Goal: Transaction & Acquisition: Purchase product/service

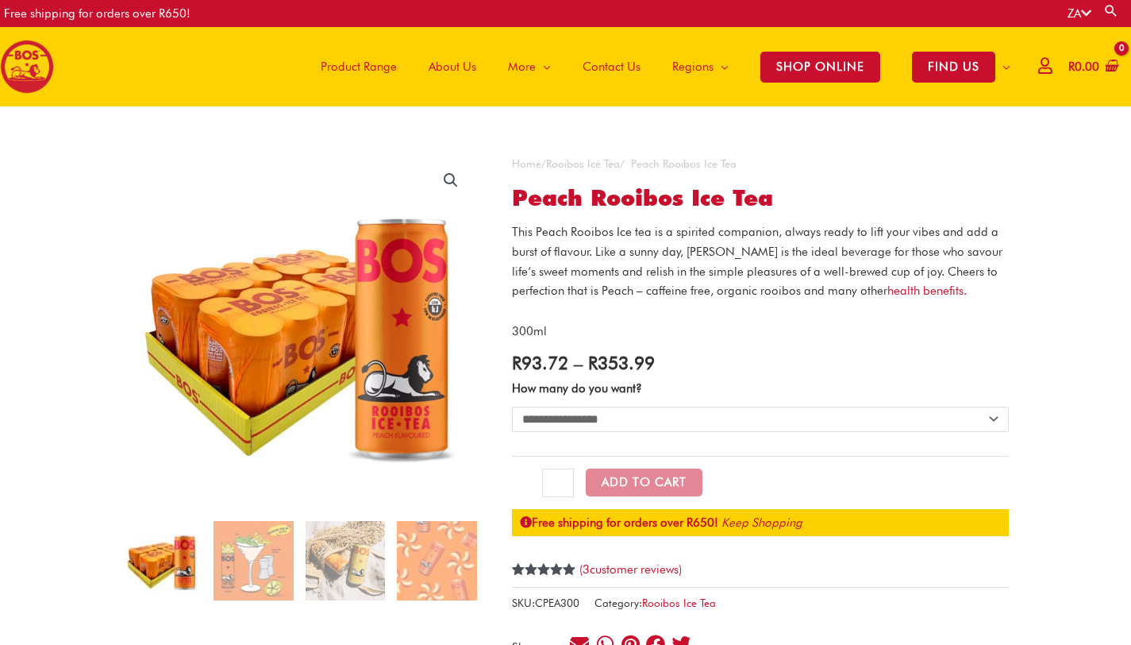
select select "**********"
click at [512, 407] on select "**********" at bounding box center [760, 419] width 497 height 25
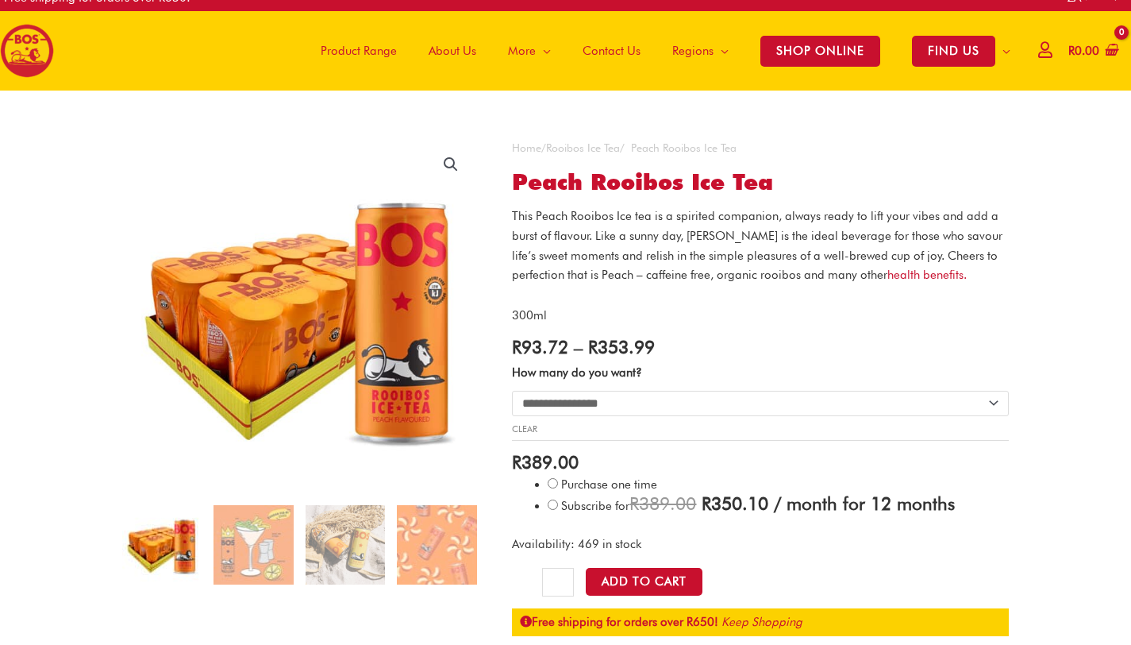
scroll to position [17, 0]
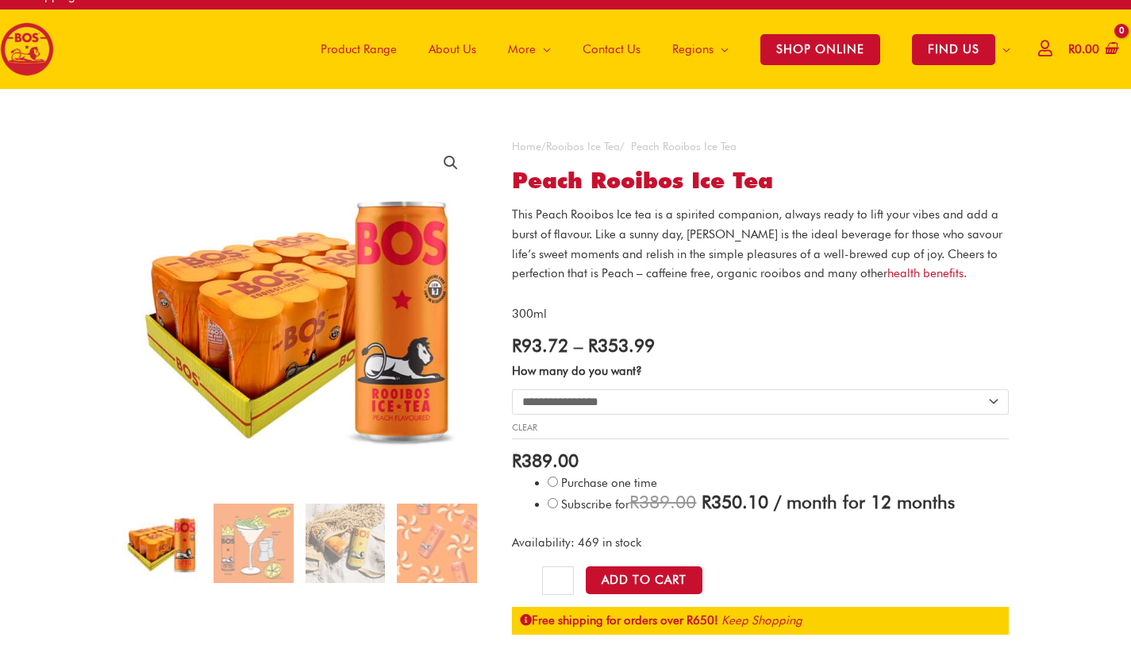
click at [561, 461] on bdi "R 389.00" at bounding box center [545, 459] width 67 height 21
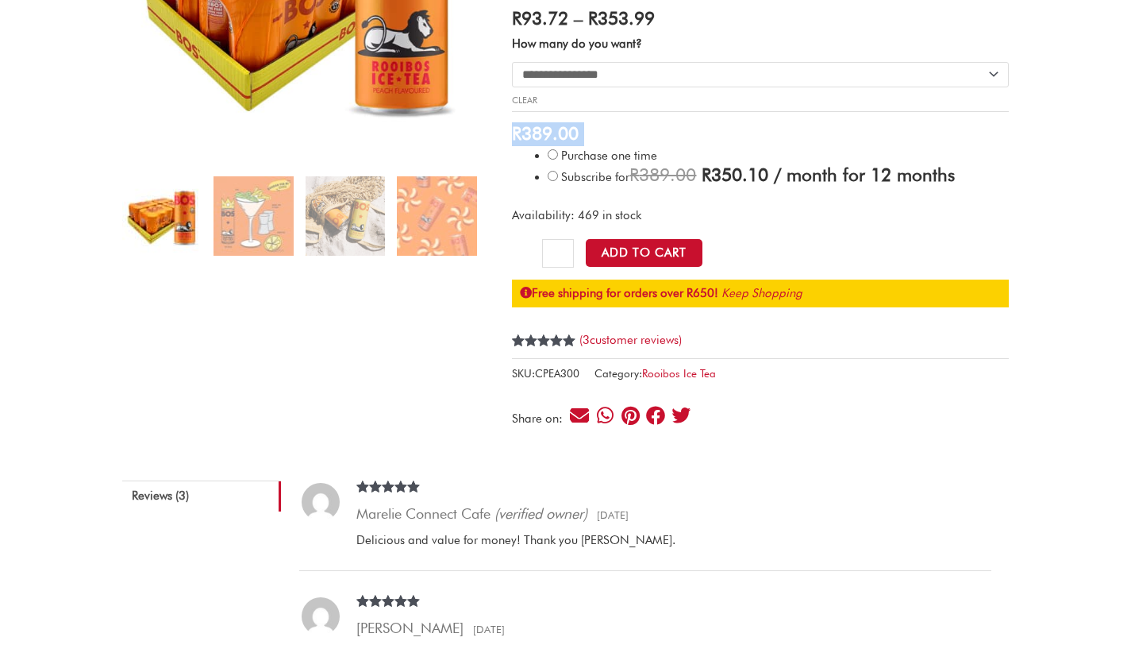
scroll to position [0, 0]
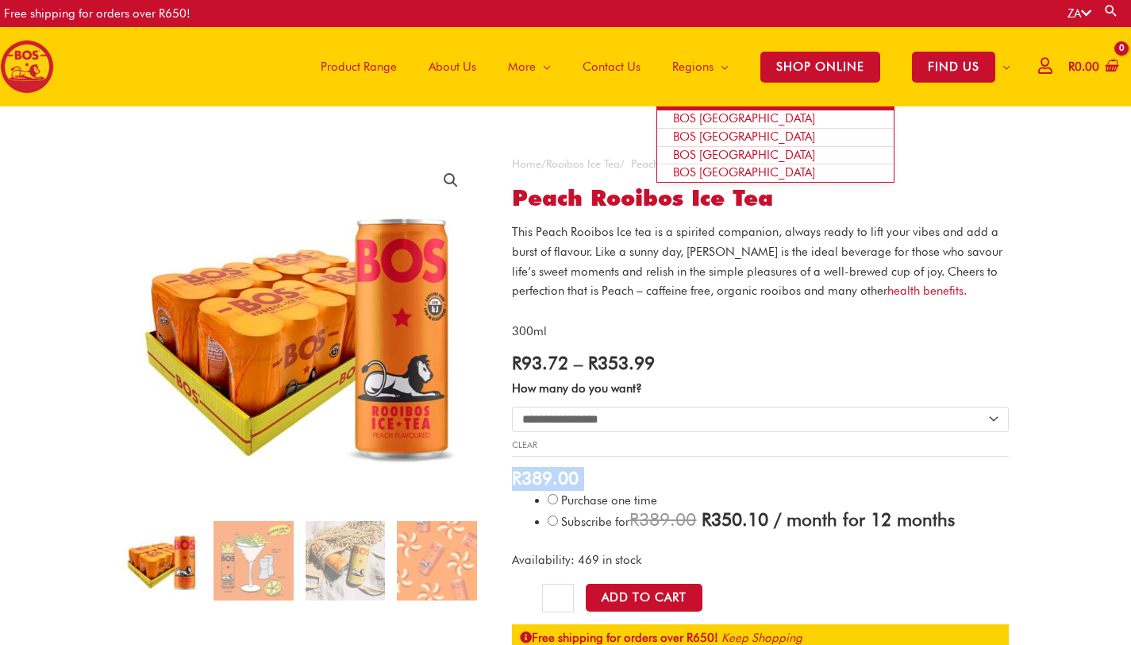
click at [692, 60] on span "Regions" at bounding box center [693, 67] width 41 height 48
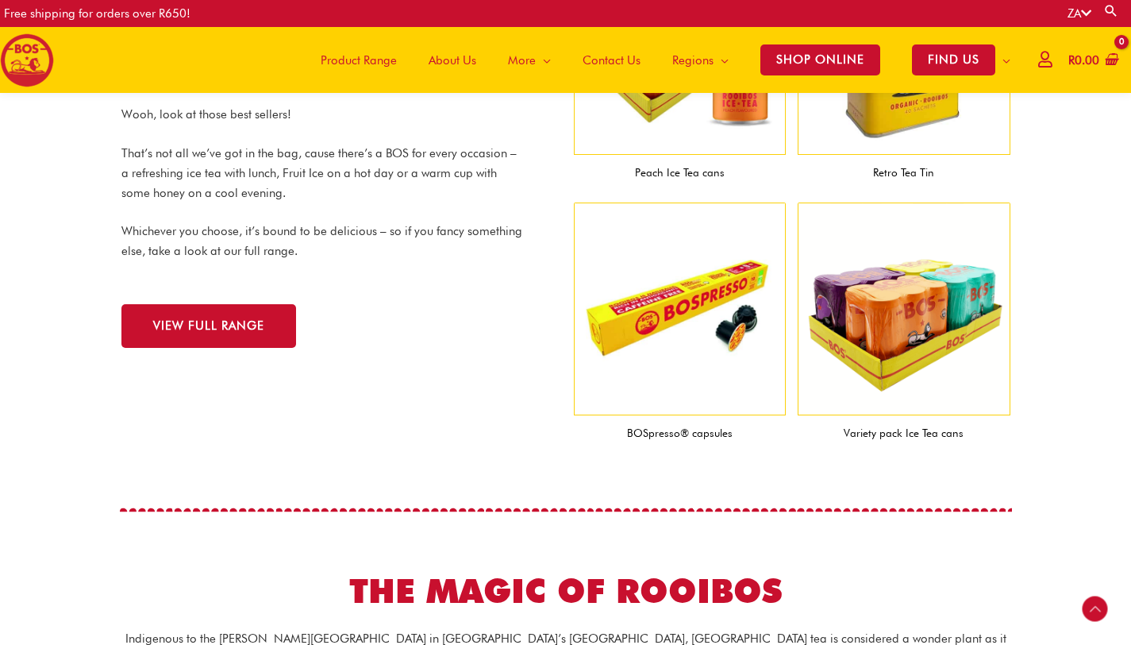
scroll to position [1752, 0]
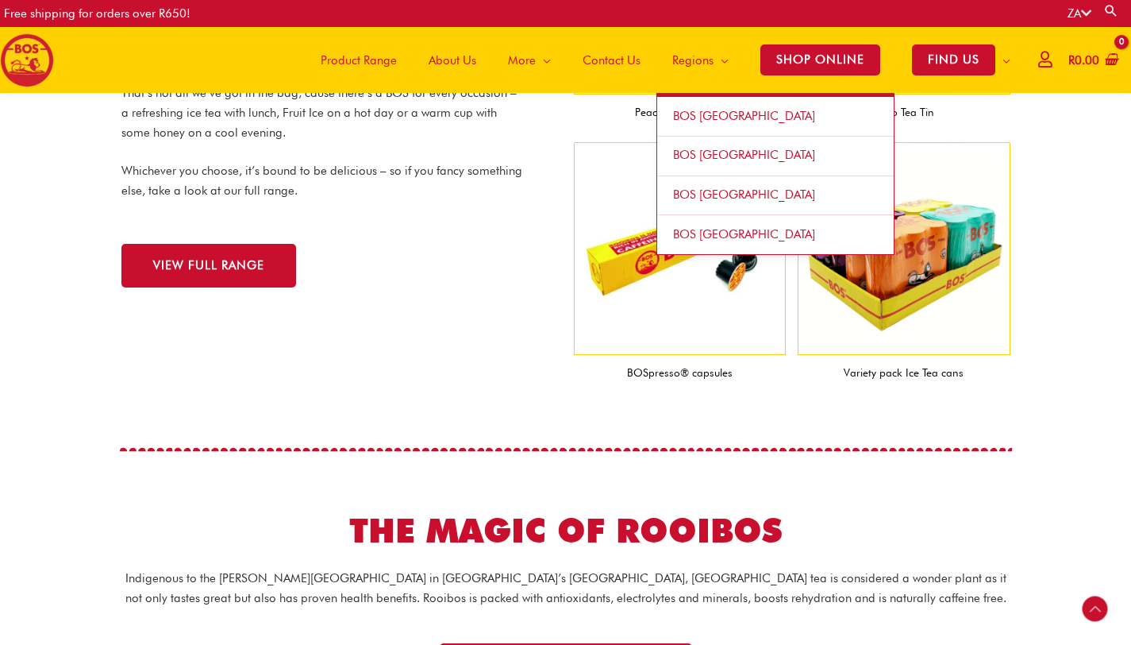
click at [679, 127] on link "BOS [GEOGRAPHIC_DATA]" at bounding box center [775, 117] width 237 height 40
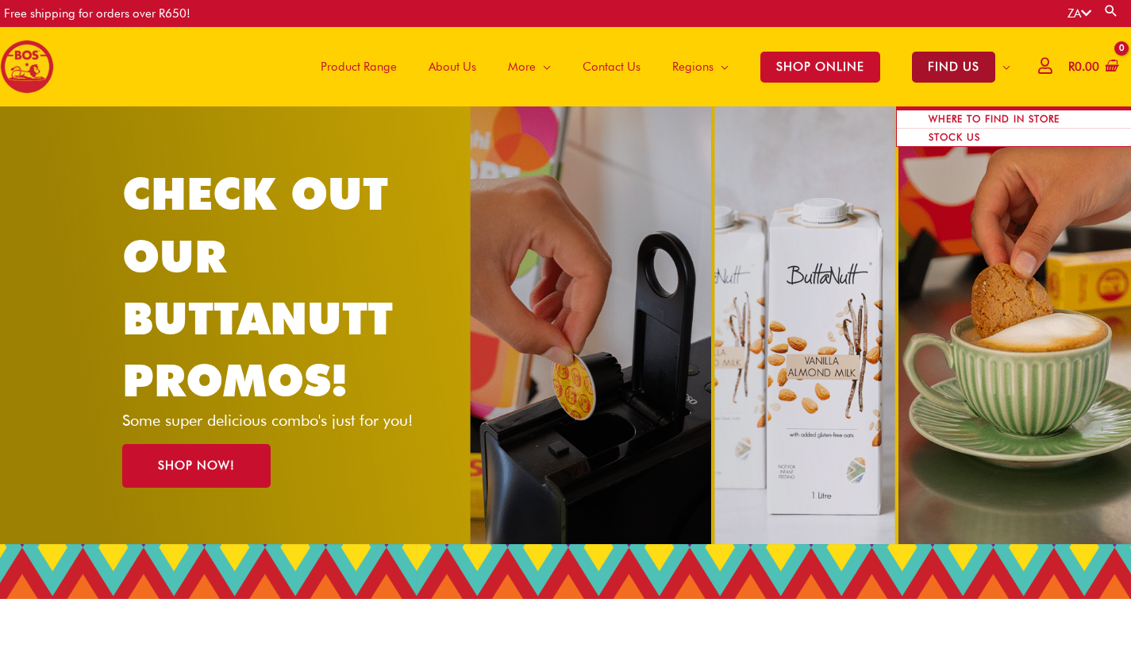
click at [960, 71] on span "FIND US" at bounding box center [953, 67] width 83 height 31
click at [959, 108] on span "WHERE TO FIND IN STORE" at bounding box center [994, 118] width 163 height 31
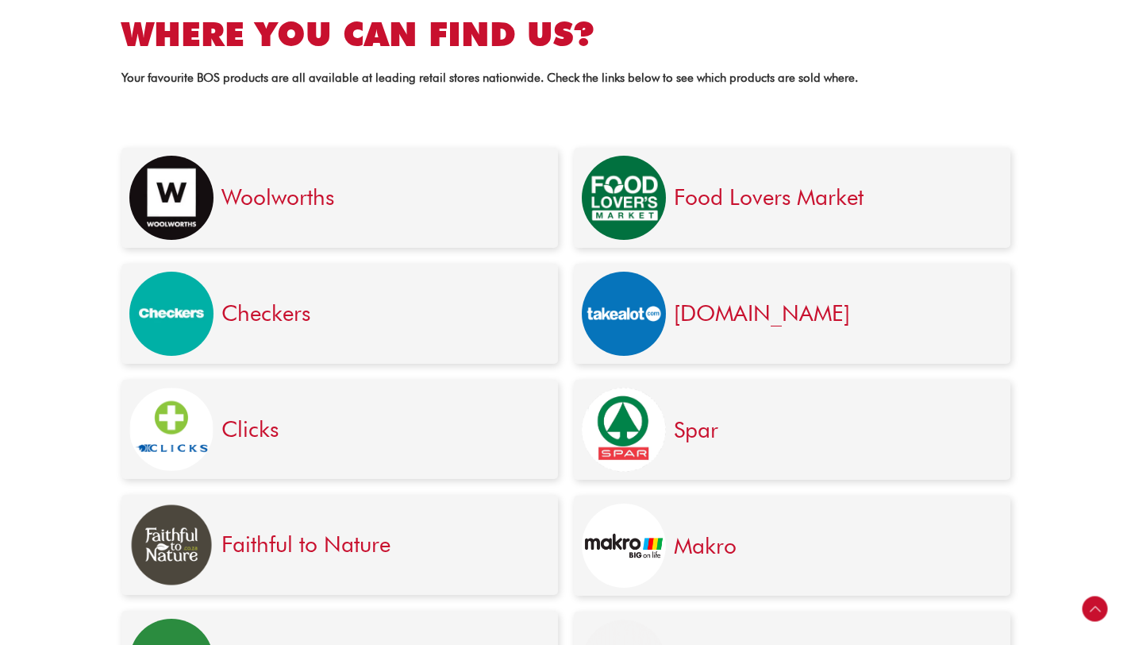
scroll to position [335, 0]
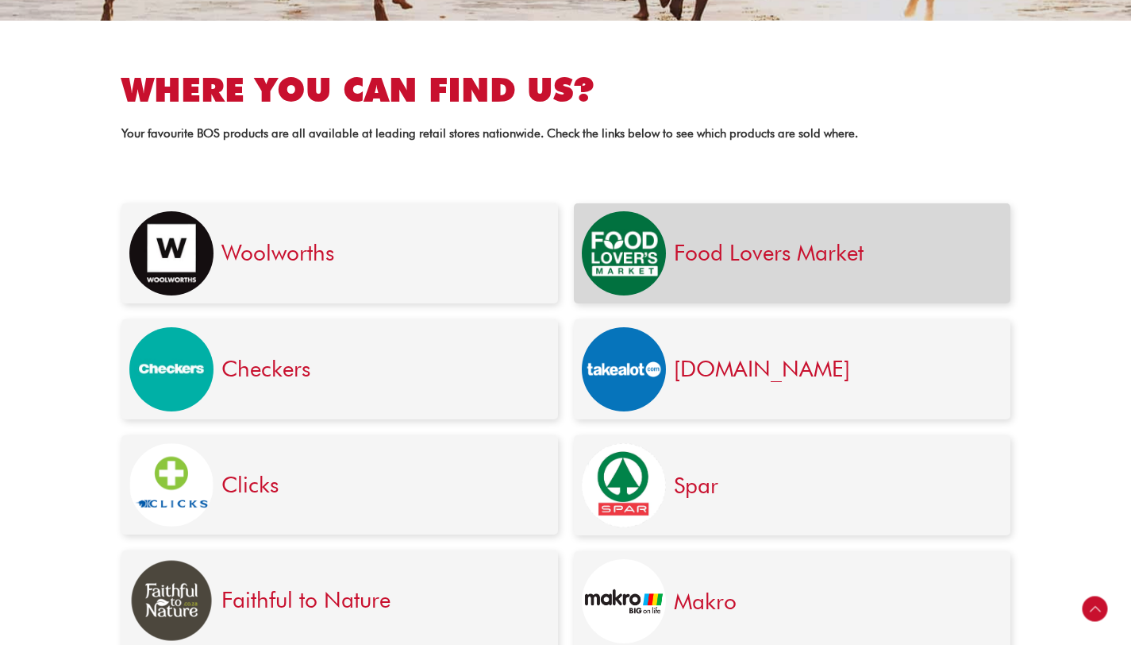
click at [660, 279] on link at bounding box center [624, 253] width 84 height 84
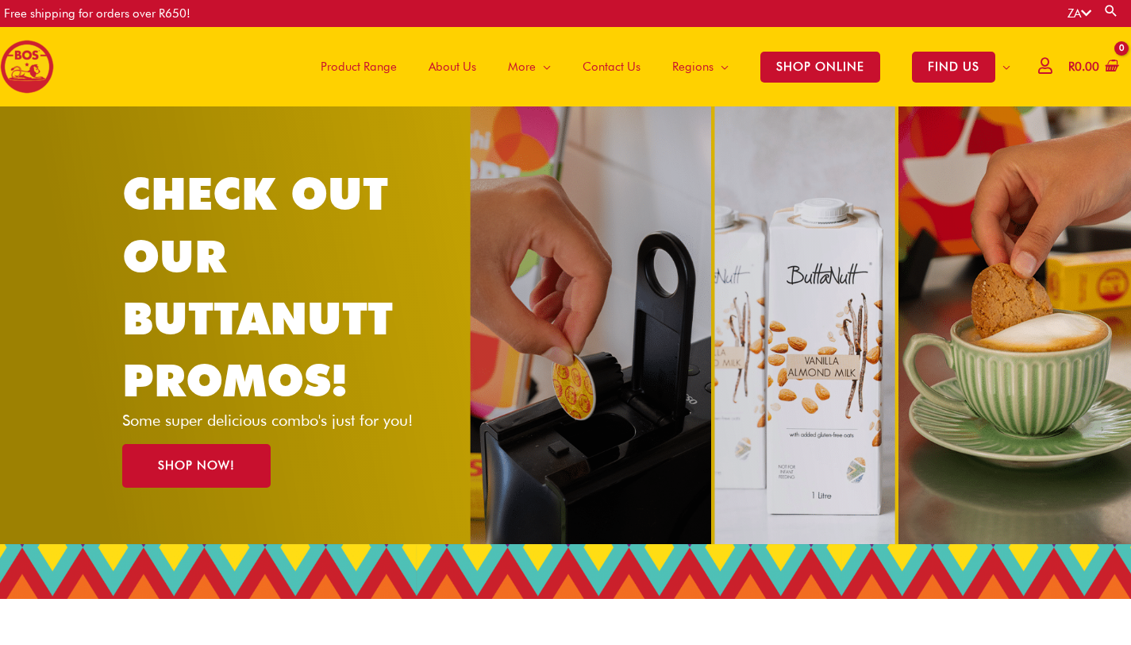
click at [364, 59] on span "Product Range" at bounding box center [359, 67] width 76 height 48
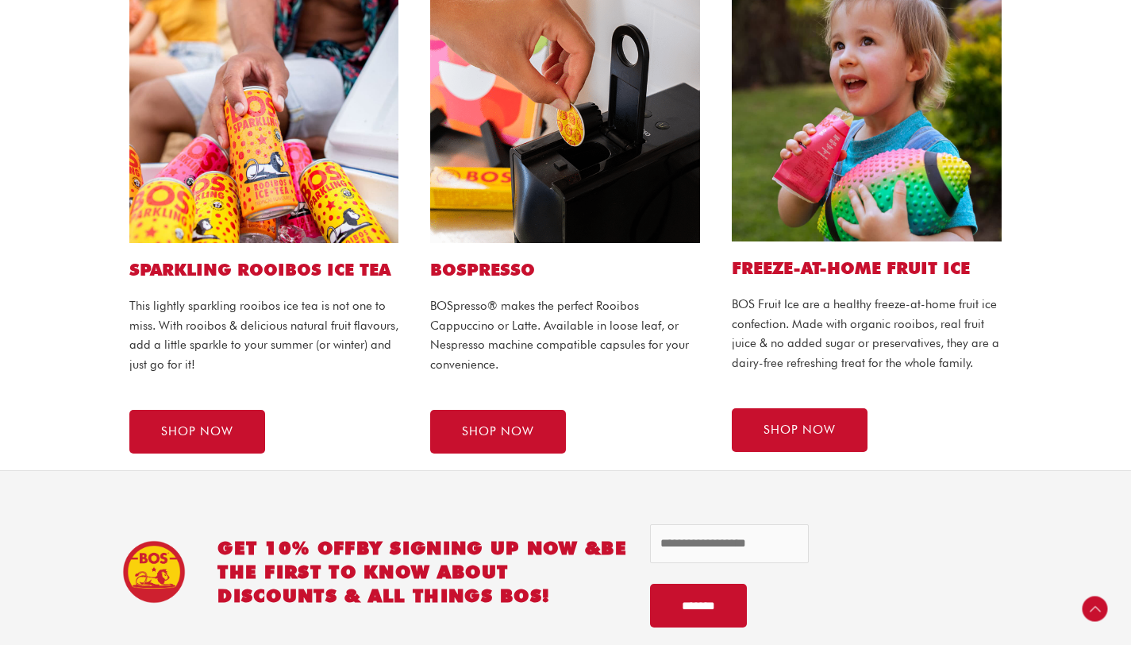
scroll to position [904, 0]
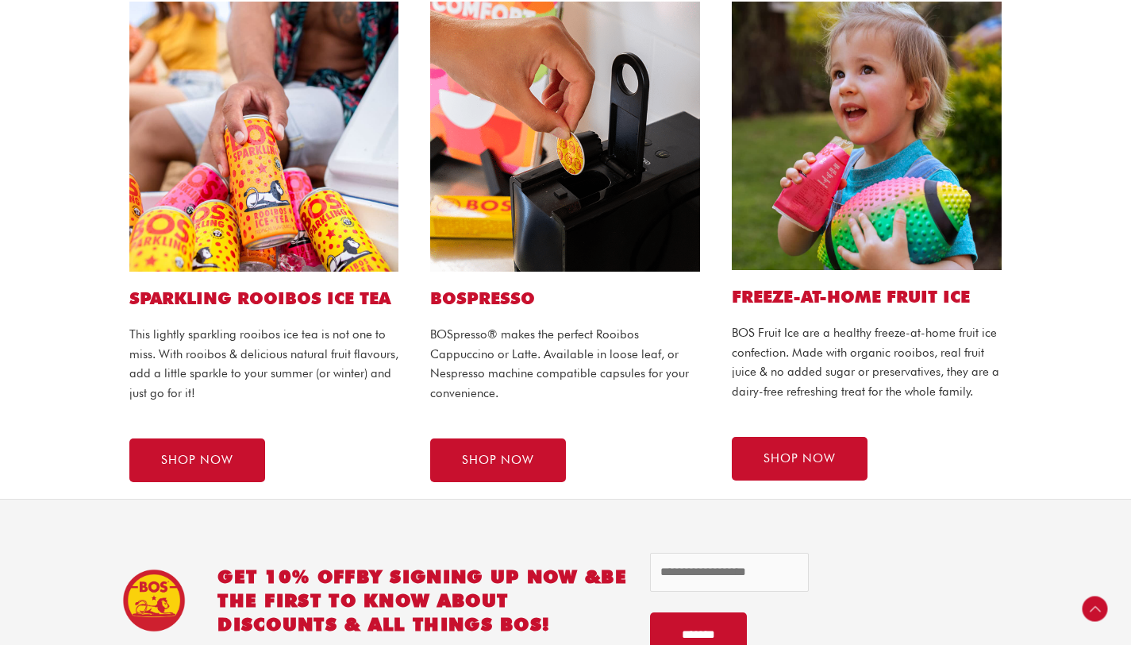
click at [275, 258] on img at bounding box center [264, 137] width 270 height 270
click at [217, 474] on link "SHOP NOW" at bounding box center [197, 460] width 136 height 44
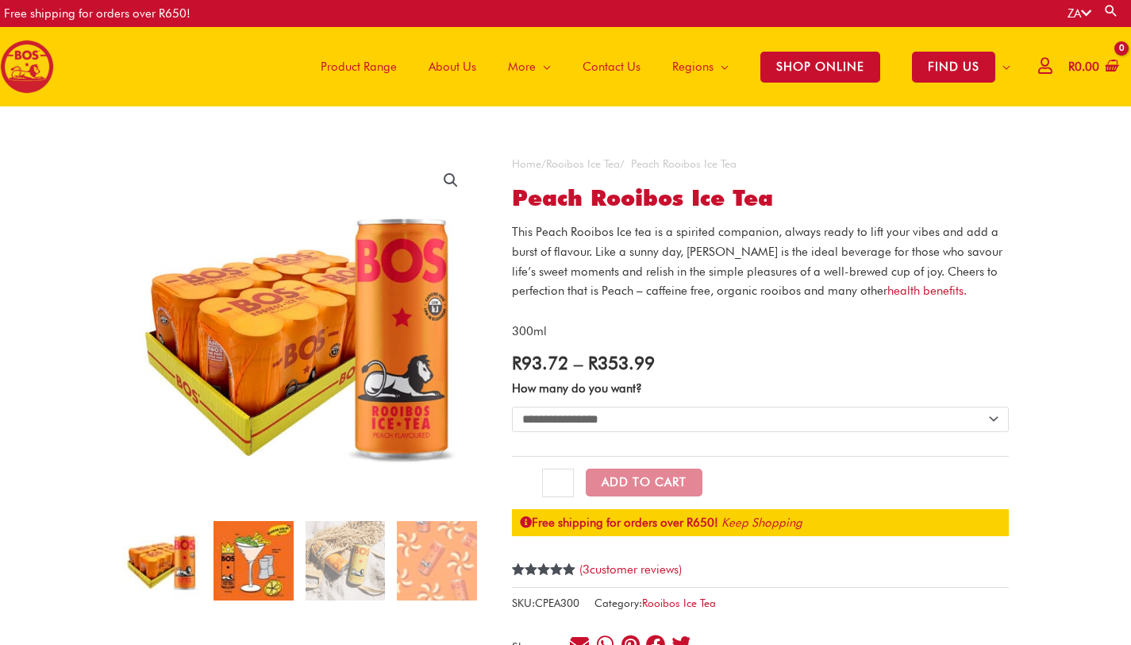
click at [237, 561] on img at bounding box center [253, 560] width 79 height 79
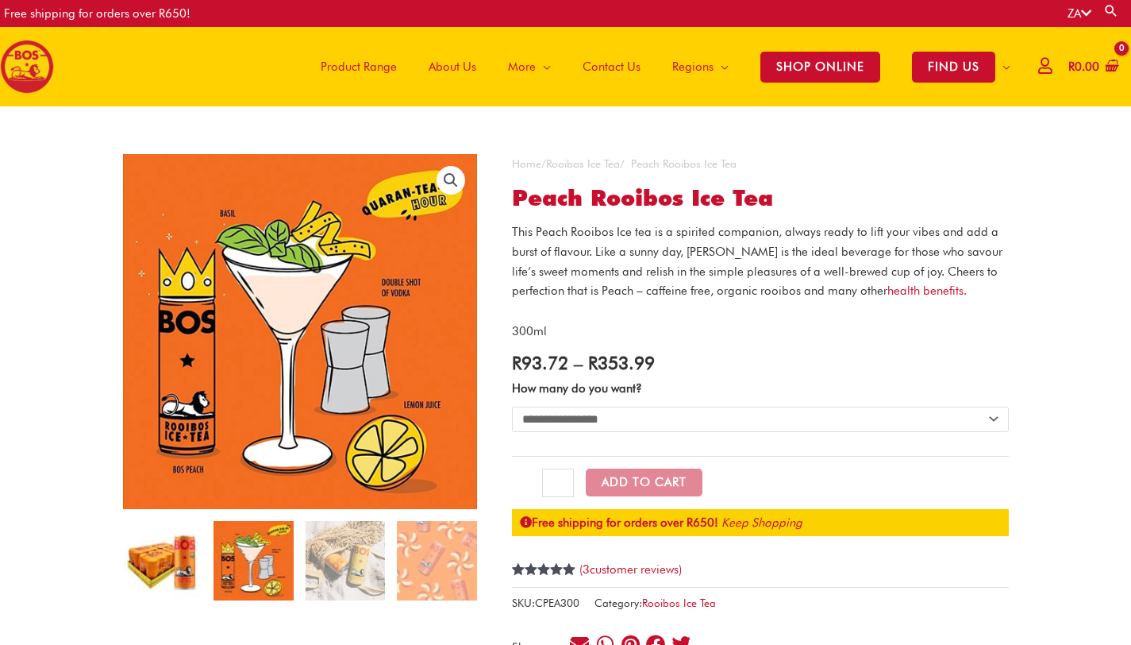
click at [175, 566] on img at bounding box center [161, 560] width 79 height 79
